Goal: Information Seeking & Learning: Learn about a topic

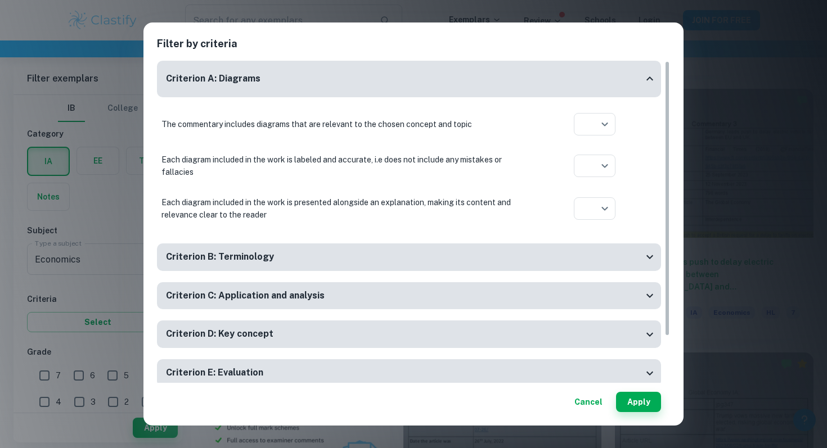
scroll to position [554, 0]
click at [637, 114] on div at bounding box center [413, 224] width 827 height 448
click at [631, 401] on button "Apply" at bounding box center [638, 402] width 45 height 20
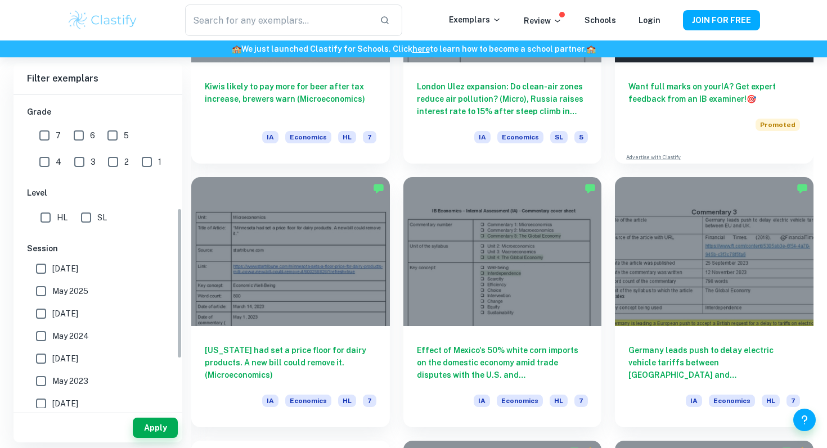
scroll to position [235, 0]
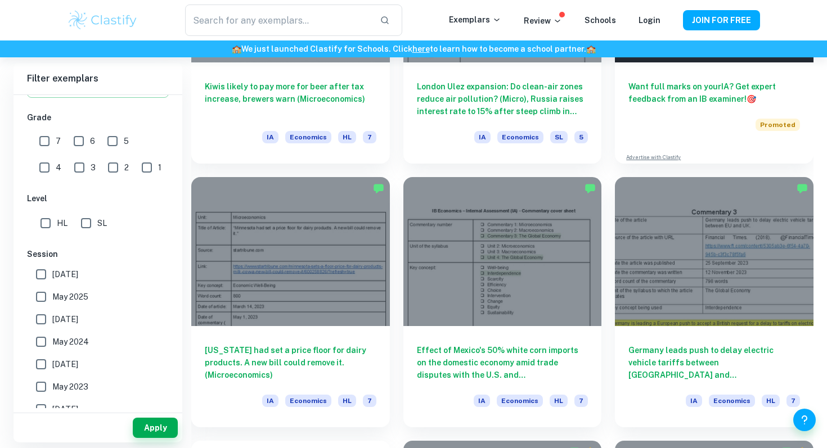
click at [41, 223] on input "HL" at bounding box center [45, 223] width 23 height 23
checkbox input "true"
click at [43, 144] on input "7" at bounding box center [44, 141] width 23 height 23
checkbox input "true"
click at [157, 428] on button "Apply" at bounding box center [155, 428] width 45 height 20
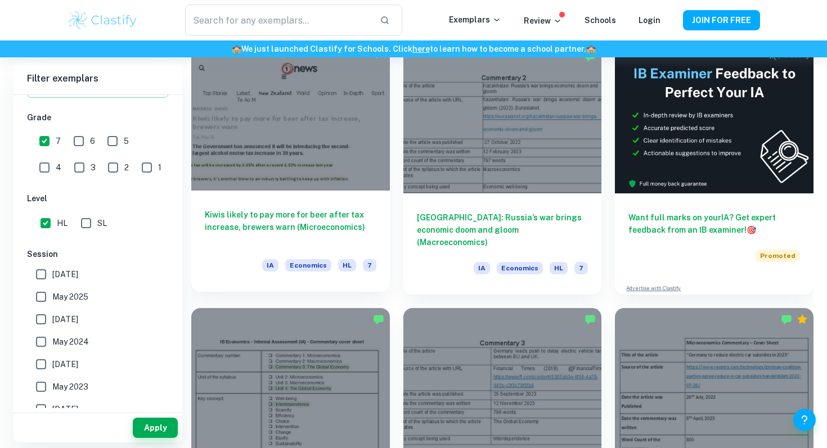
scroll to position [324, 0]
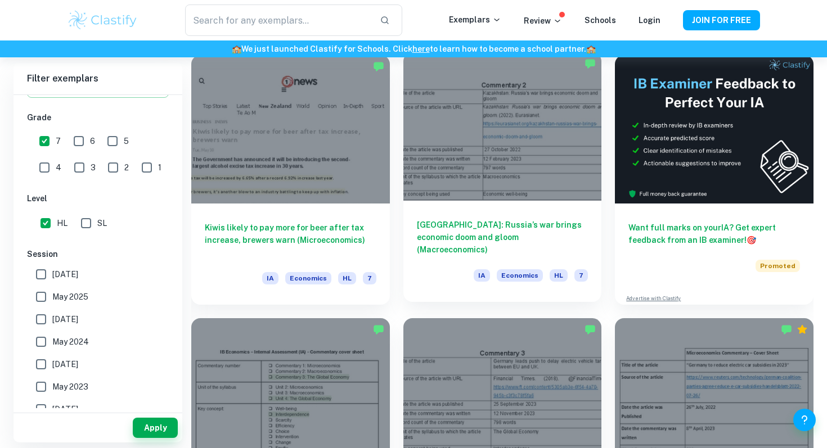
click at [407, 123] on div at bounding box center [502, 126] width 199 height 149
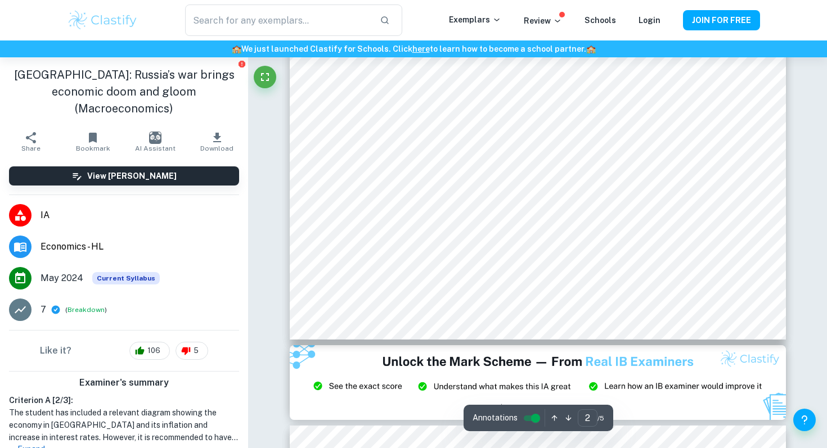
scroll to position [1099, 0]
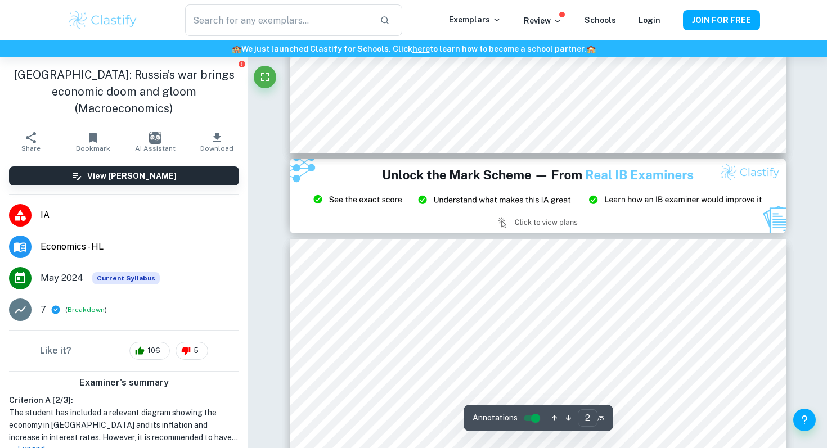
type input "3"
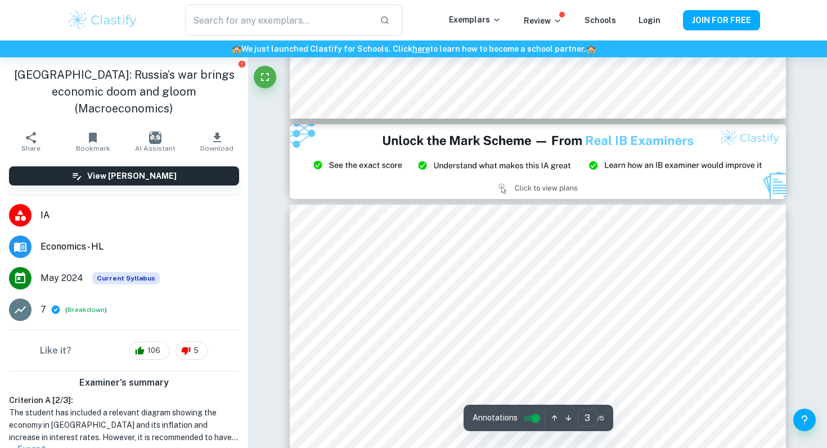
scroll to position [1321, 0]
